Goal: Information Seeking & Learning: Learn about a topic

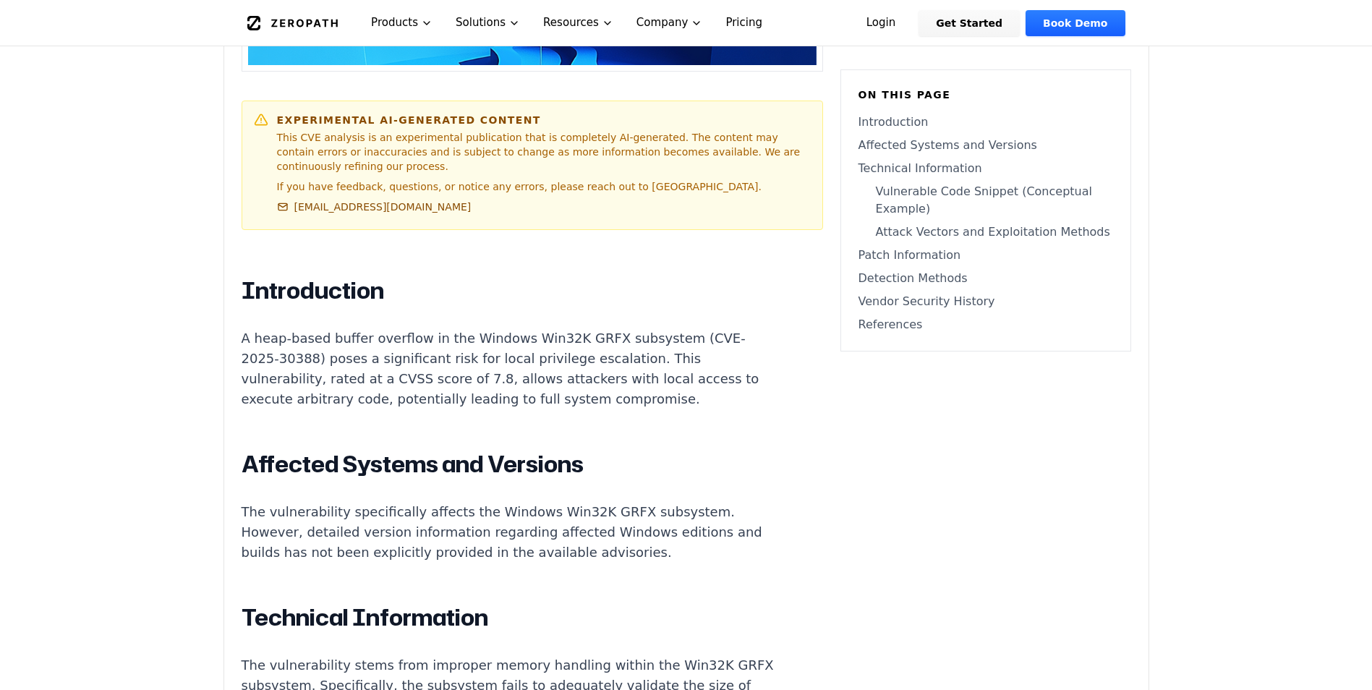
scroll to position [723, 0]
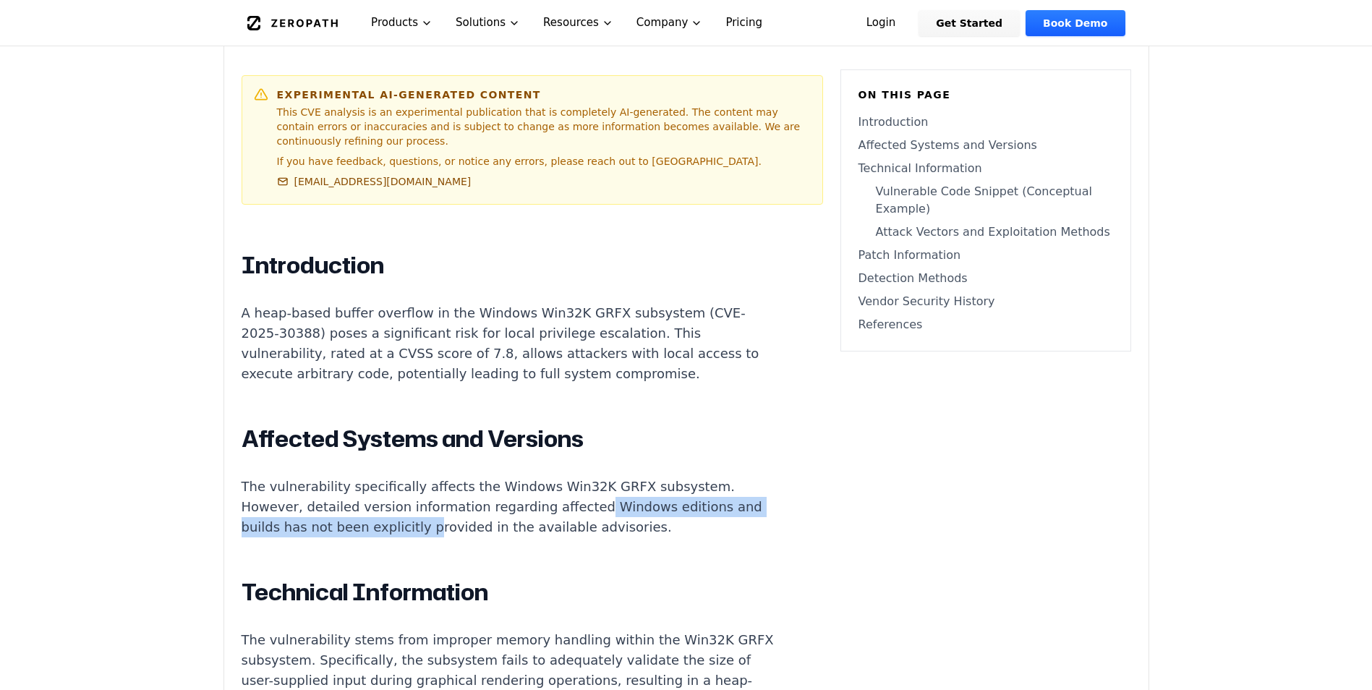
drag, startPoint x: 451, startPoint y: 500, endPoint x: 570, endPoint y: 486, distance: 120.1
click at [570, 486] on p "The vulnerability specifically affects the Windows Win32K GRFX subsystem. Howev…" at bounding box center [511, 507] width 538 height 61
drag, startPoint x: 570, startPoint y: 486, endPoint x: 666, endPoint y: 504, distance: 97.9
click at [666, 504] on p "The vulnerability specifically affects the Windows Win32K GRFX subsystem. Howev…" at bounding box center [511, 507] width 538 height 61
drag, startPoint x: 257, startPoint y: 519, endPoint x: 391, endPoint y: 519, distance: 133.8
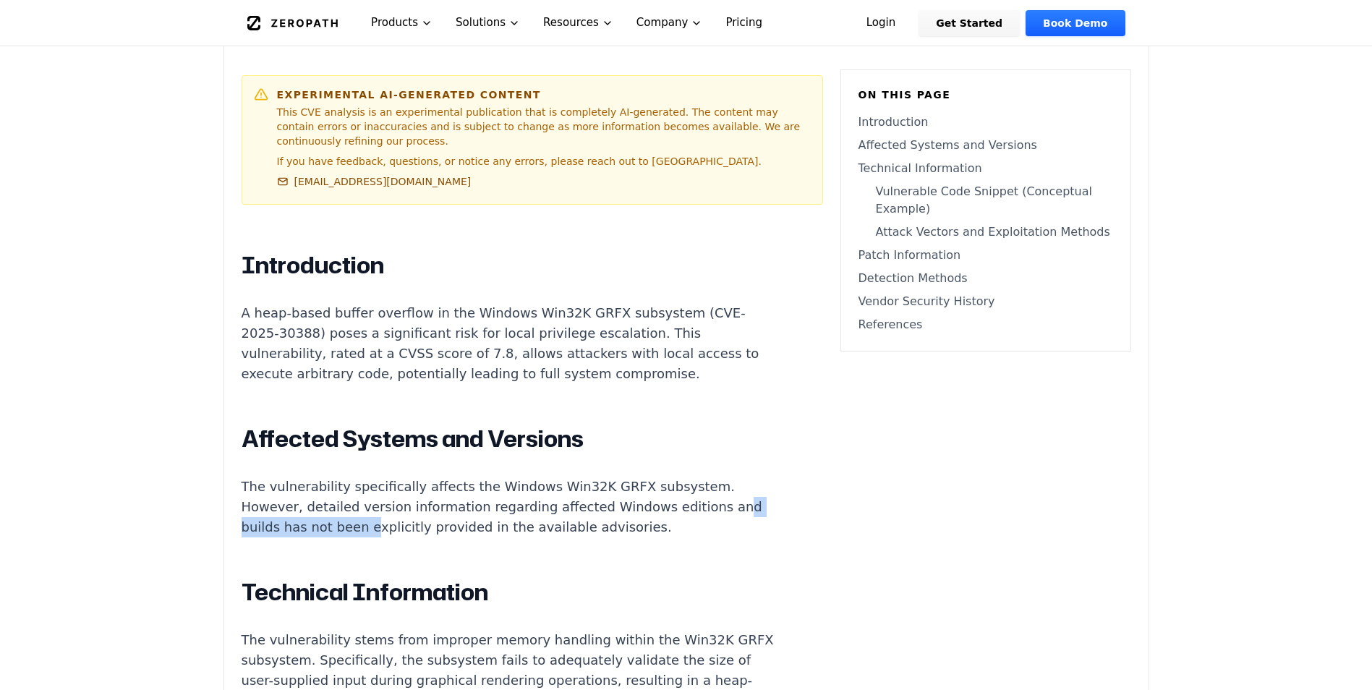
click at [391, 519] on p "The vulnerability specifically affects the Windows Win32K GRFX subsystem. Howev…" at bounding box center [511, 507] width 538 height 61
drag, startPoint x: 391, startPoint y: 519, endPoint x: 366, endPoint y: 530, distance: 26.9
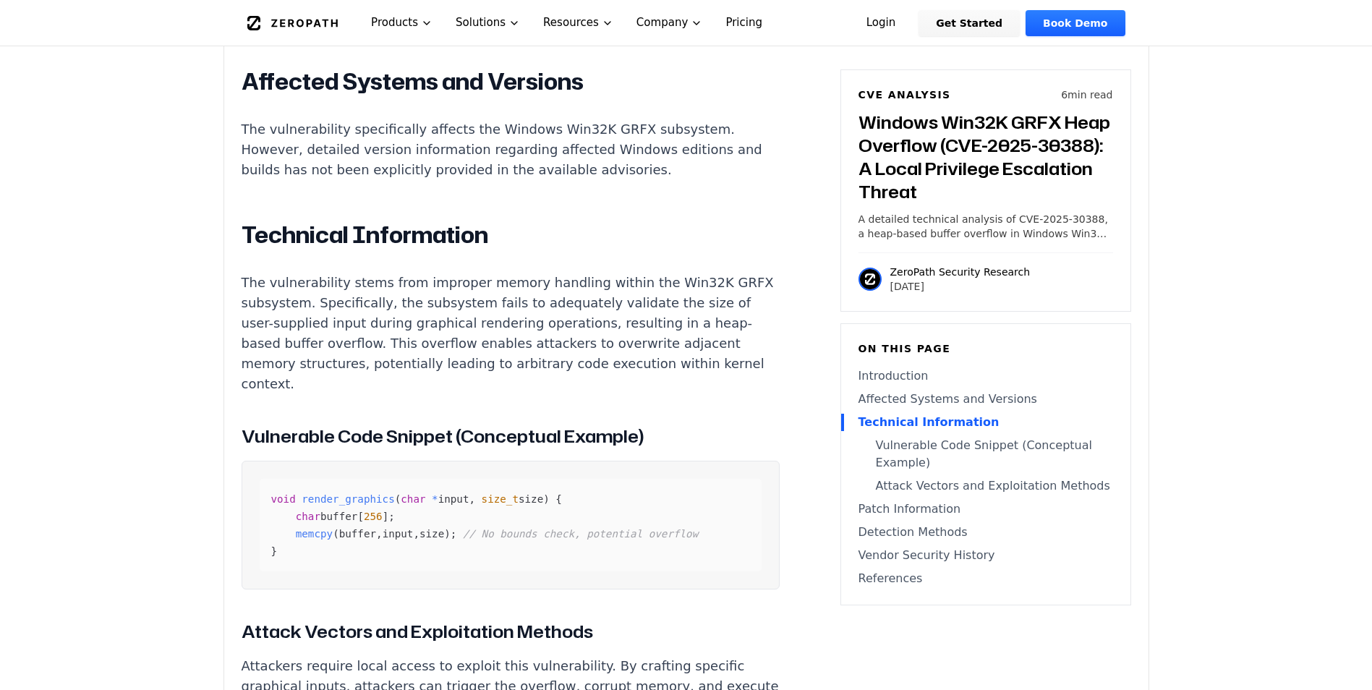
scroll to position [1085, 0]
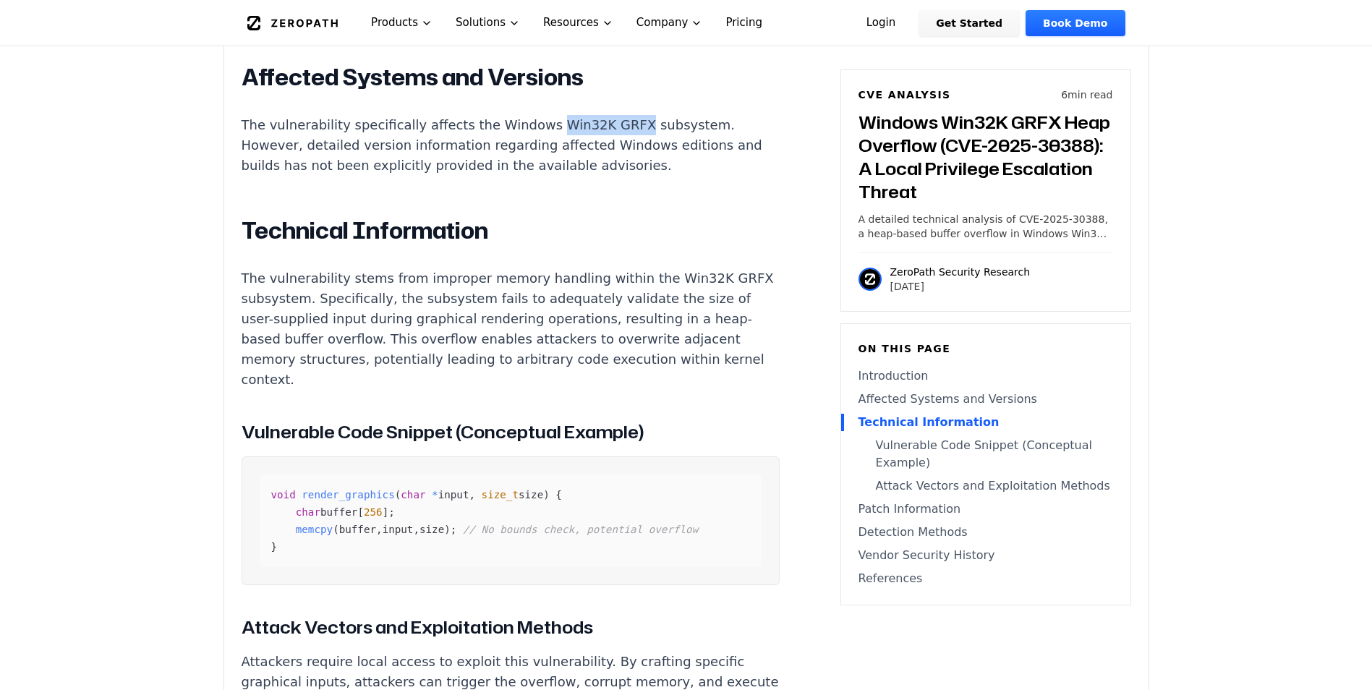
drag, startPoint x: 523, startPoint y: 113, endPoint x: 602, endPoint y: 109, distance: 79.6
click at [602, 115] on p "The vulnerability specifically affects the Windows Win32K GRFX subsystem. Howev…" at bounding box center [511, 145] width 538 height 61
